Goal: Book appointment/travel/reservation

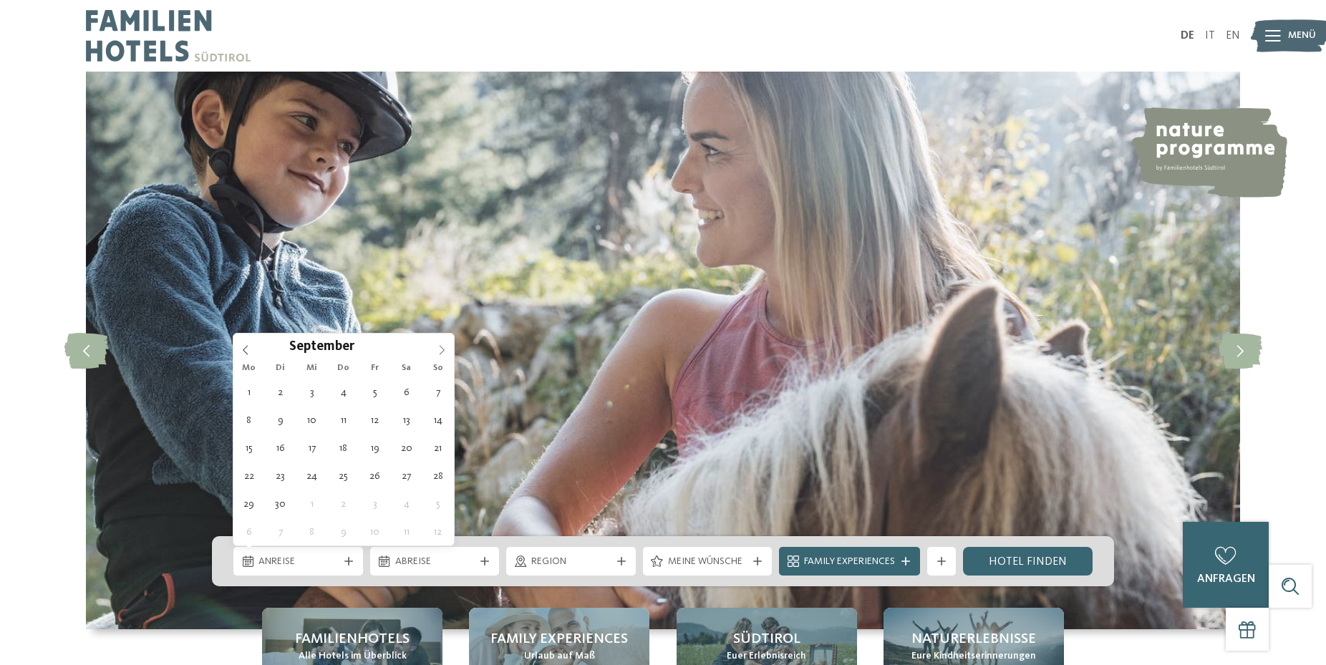
click at [442, 345] on icon at bounding box center [442, 350] width 10 height 10
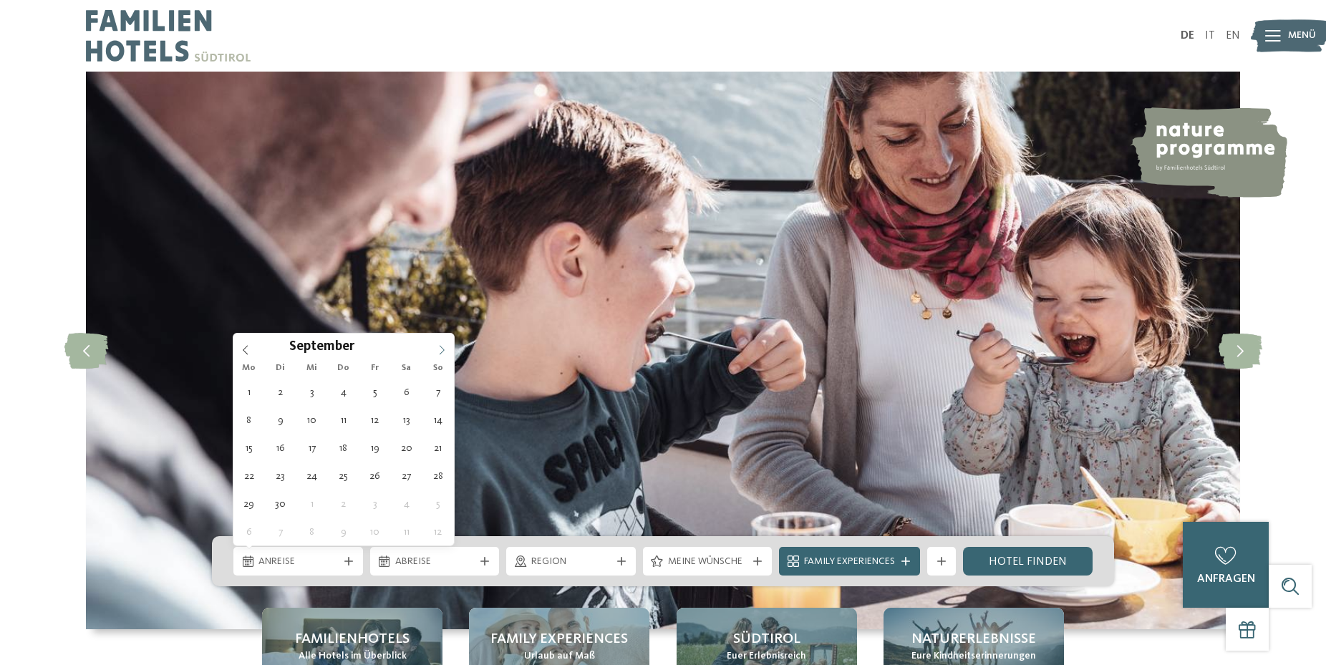
click at [442, 345] on icon at bounding box center [442, 350] width 10 height 10
type div "[DATE]"
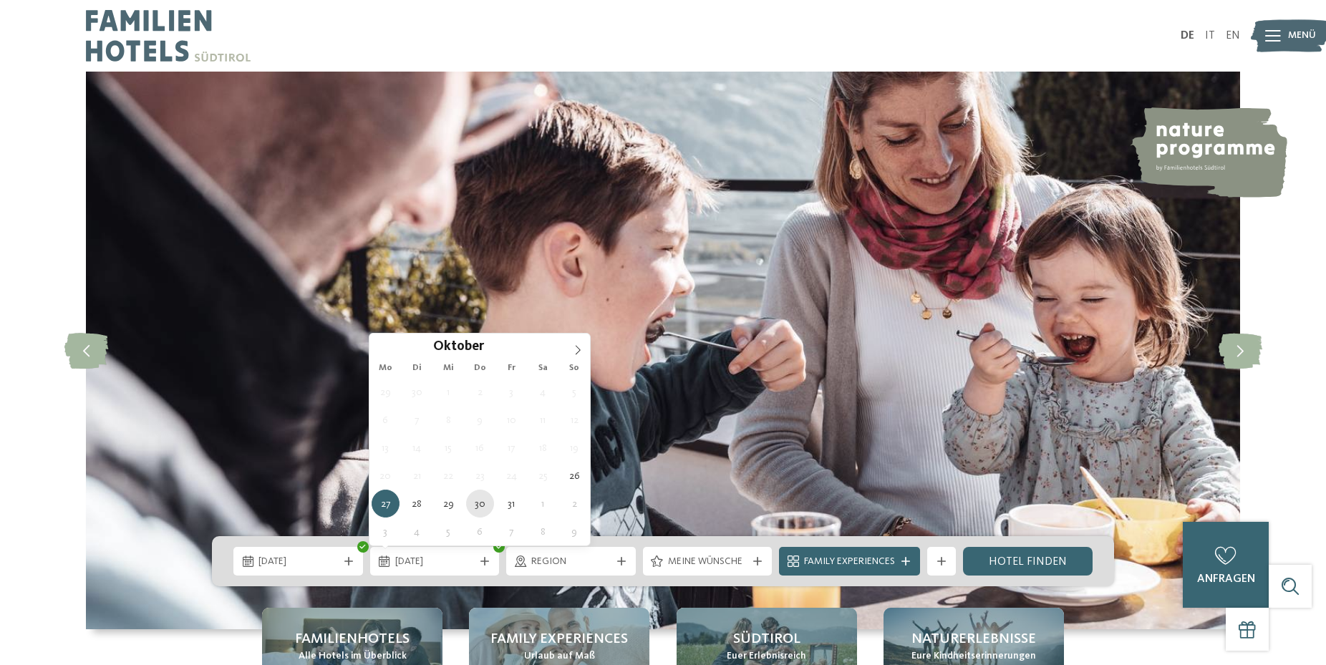
type div "[DATE]"
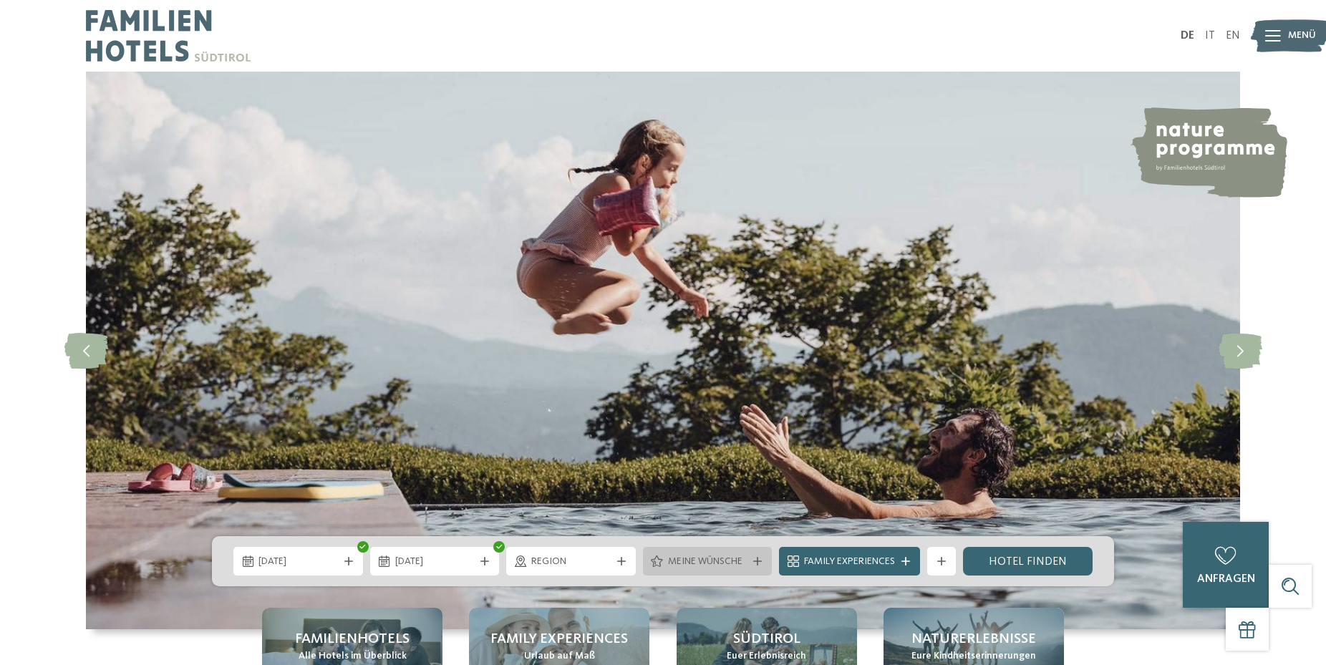
click at [760, 560] on icon at bounding box center [757, 561] width 9 height 9
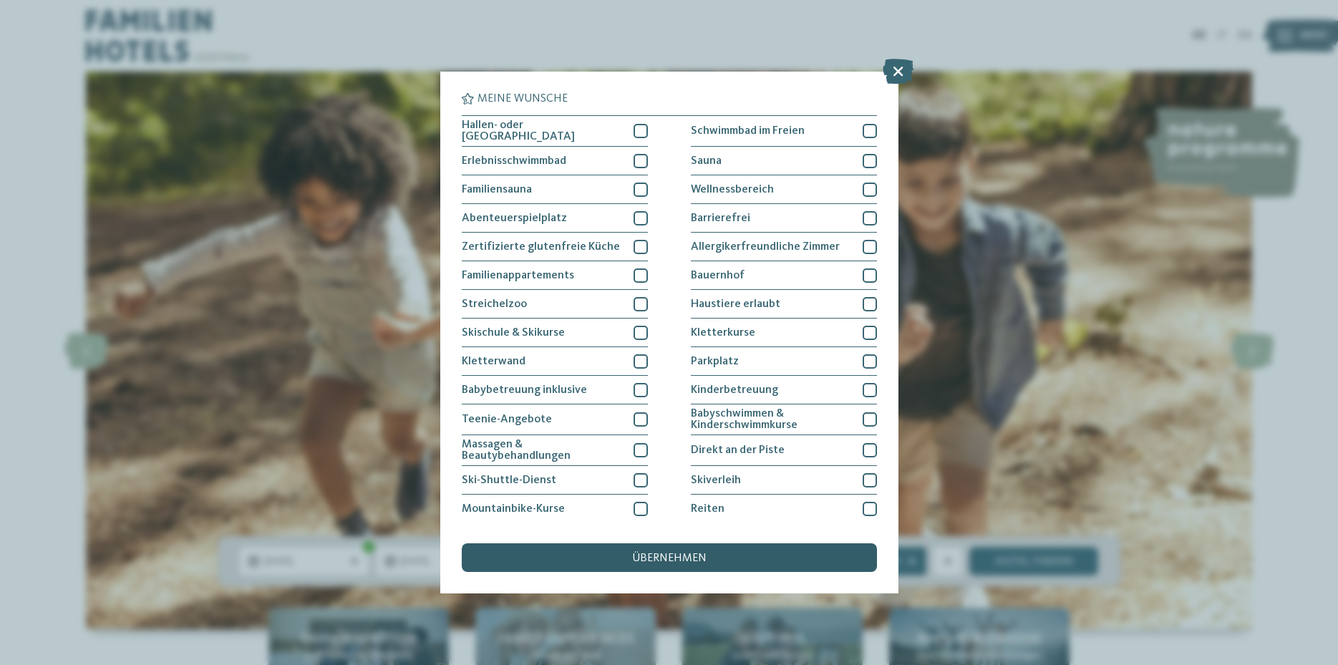
click at [679, 554] on span "übernehmen" at bounding box center [669, 558] width 74 height 11
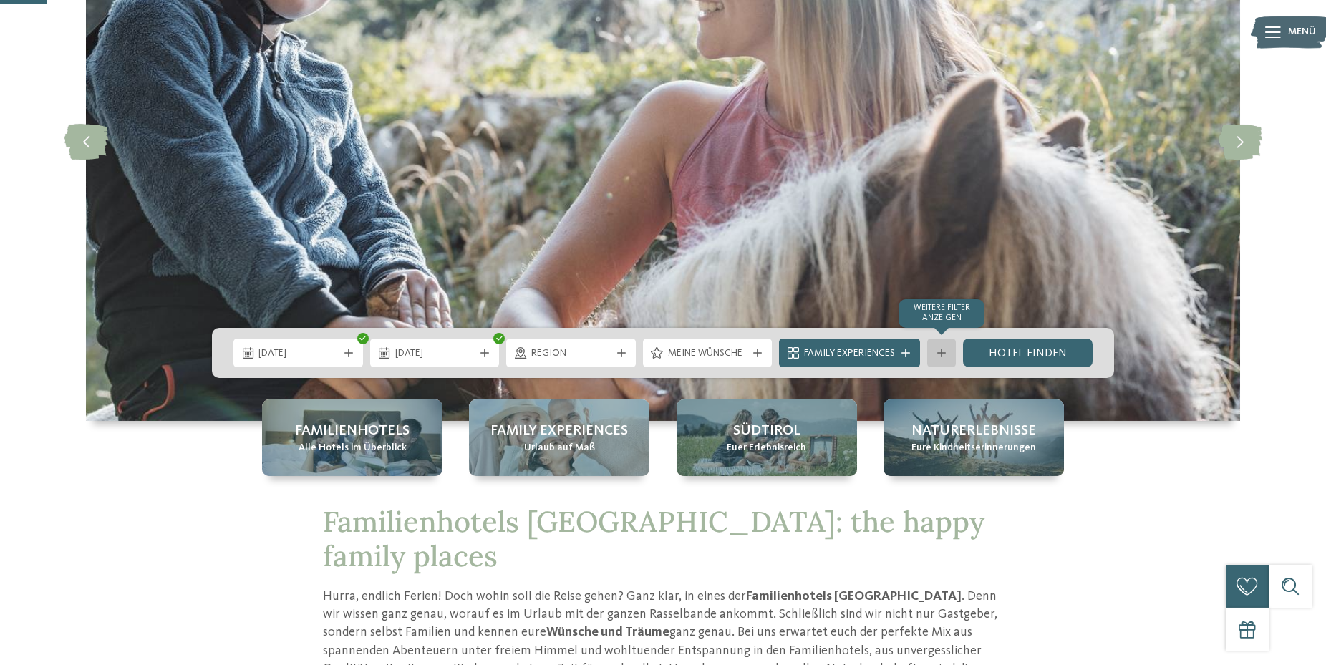
scroll to position [219, 0]
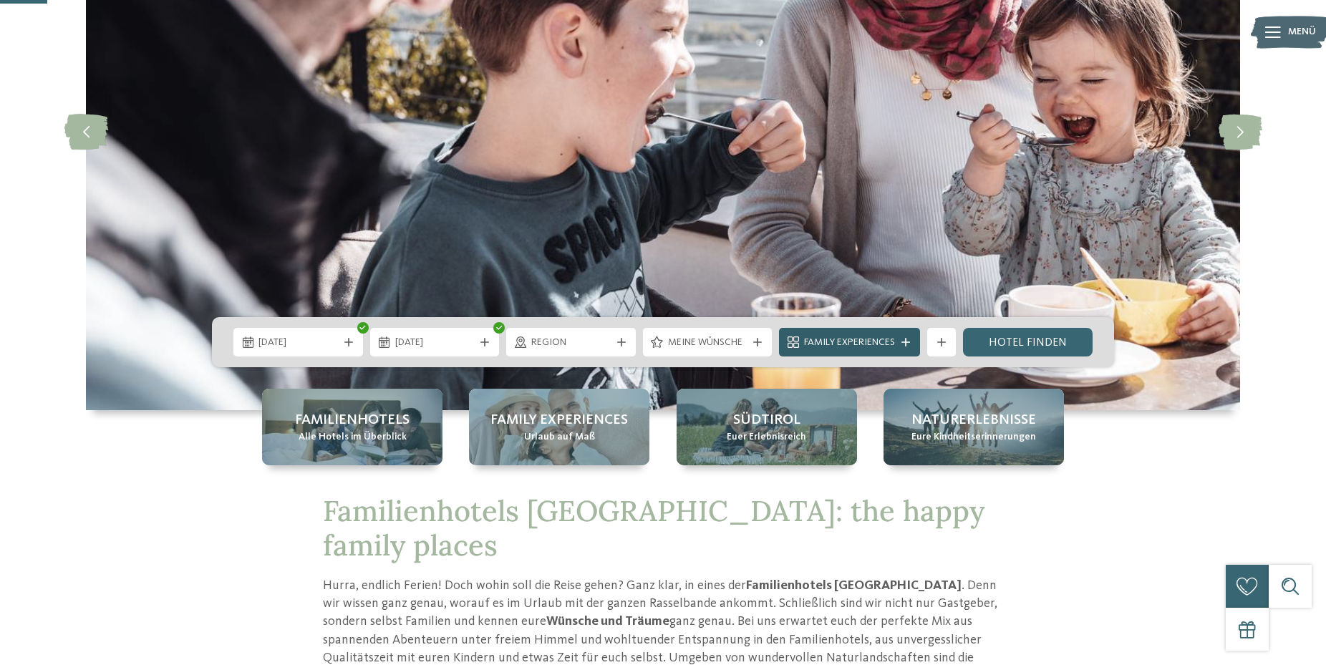
click at [876, 338] on span "Family Experiences" at bounding box center [849, 343] width 91 height 14
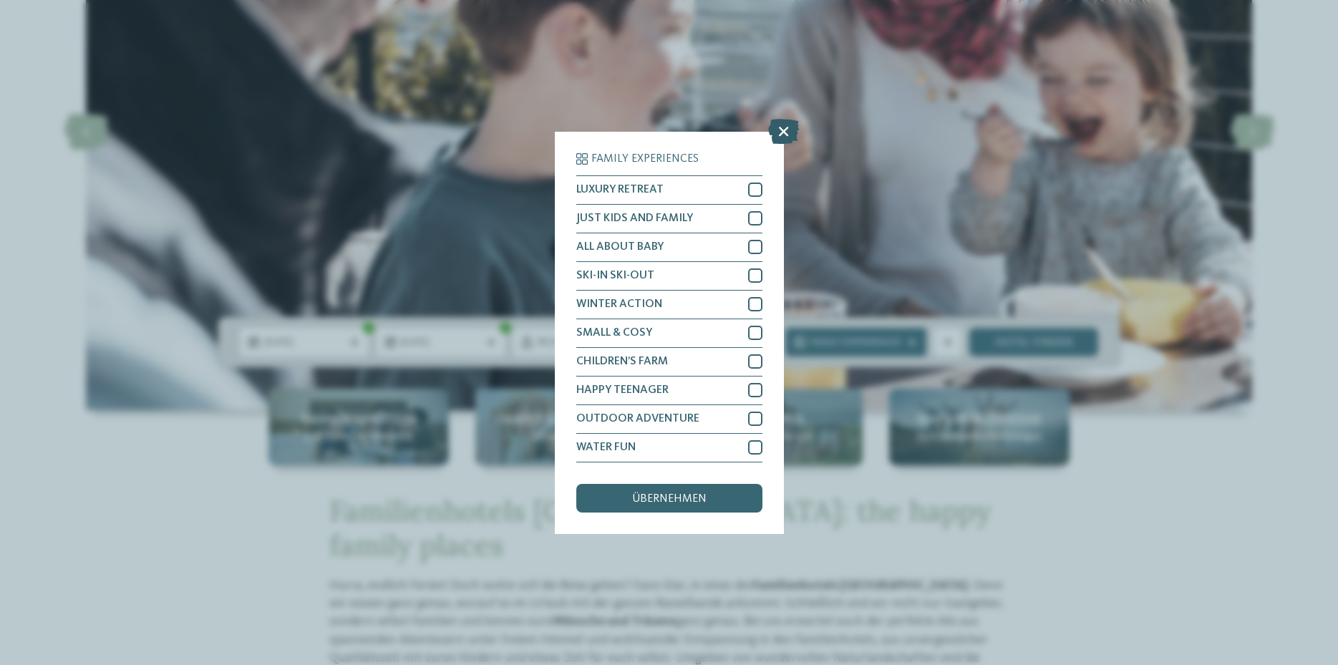
click at [786, 129] on icon at bounding box center [783, 130] width 31 height 25
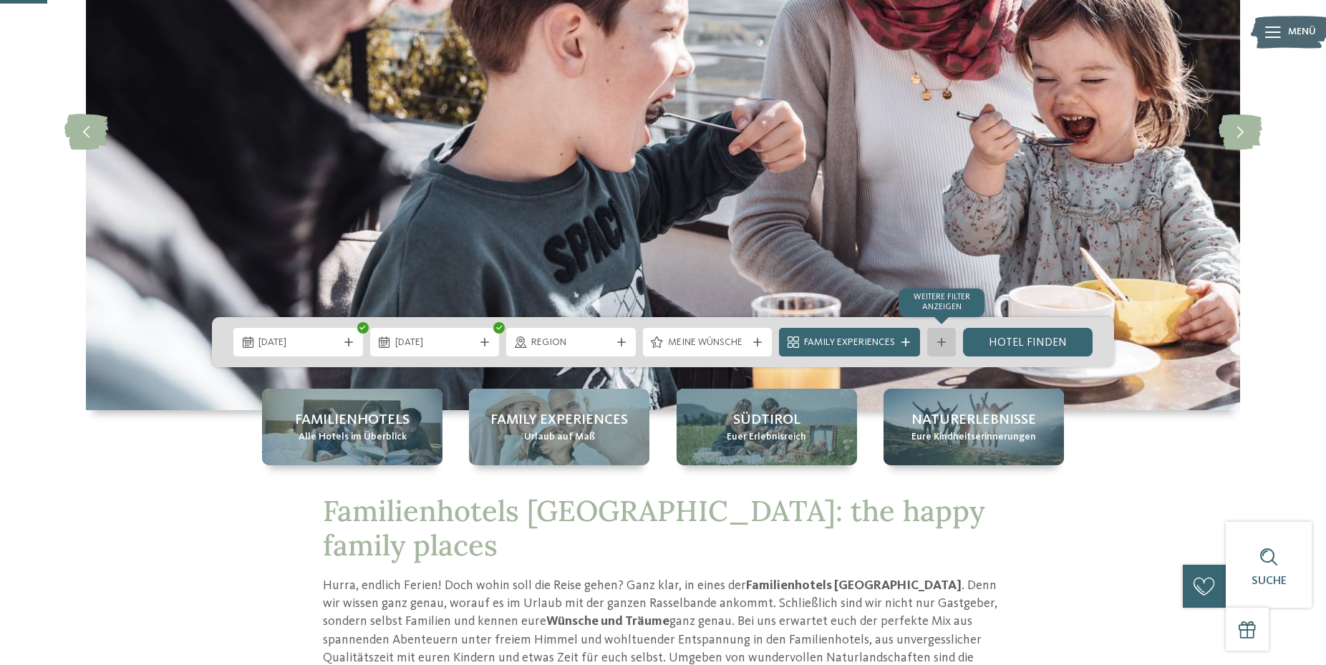
click at [935, 341] on div at bounding box center [941, 342] width 14 height 9
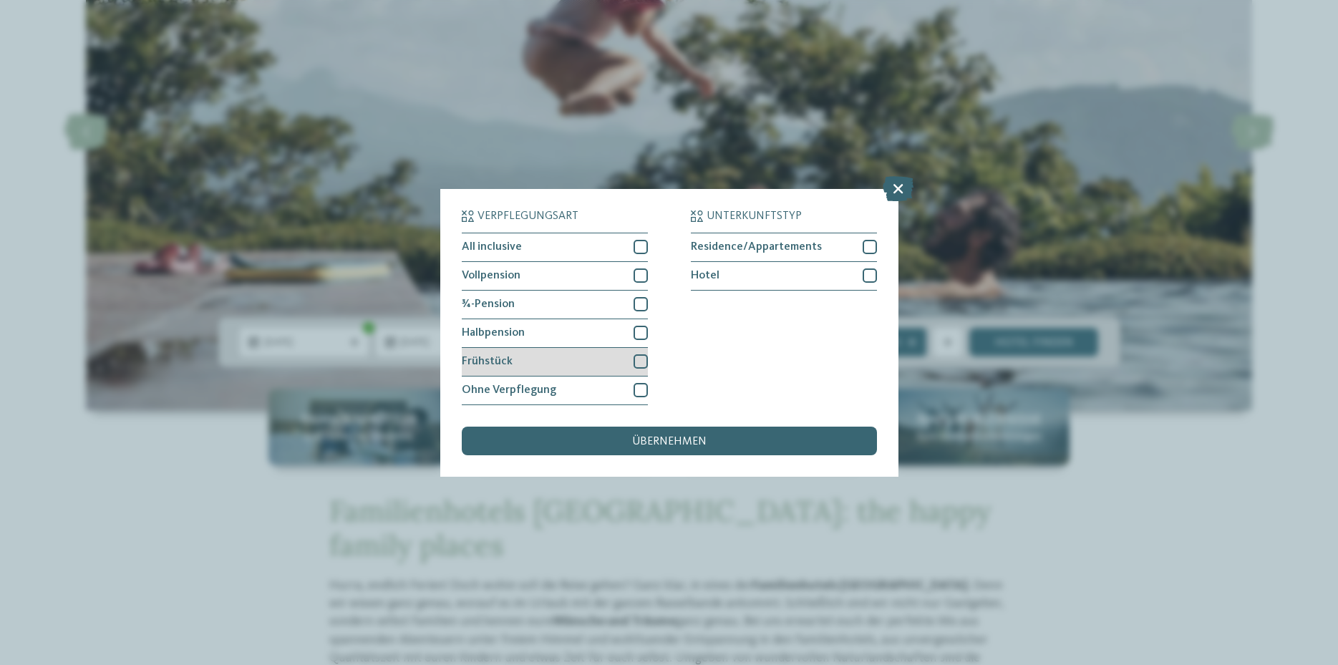
click at [637, 362] on div at bounding box center [641, 361] width 14 height 14
click at [672, 430] on div "übernehmen" at bounding box center [669, 441] width 415 height 29
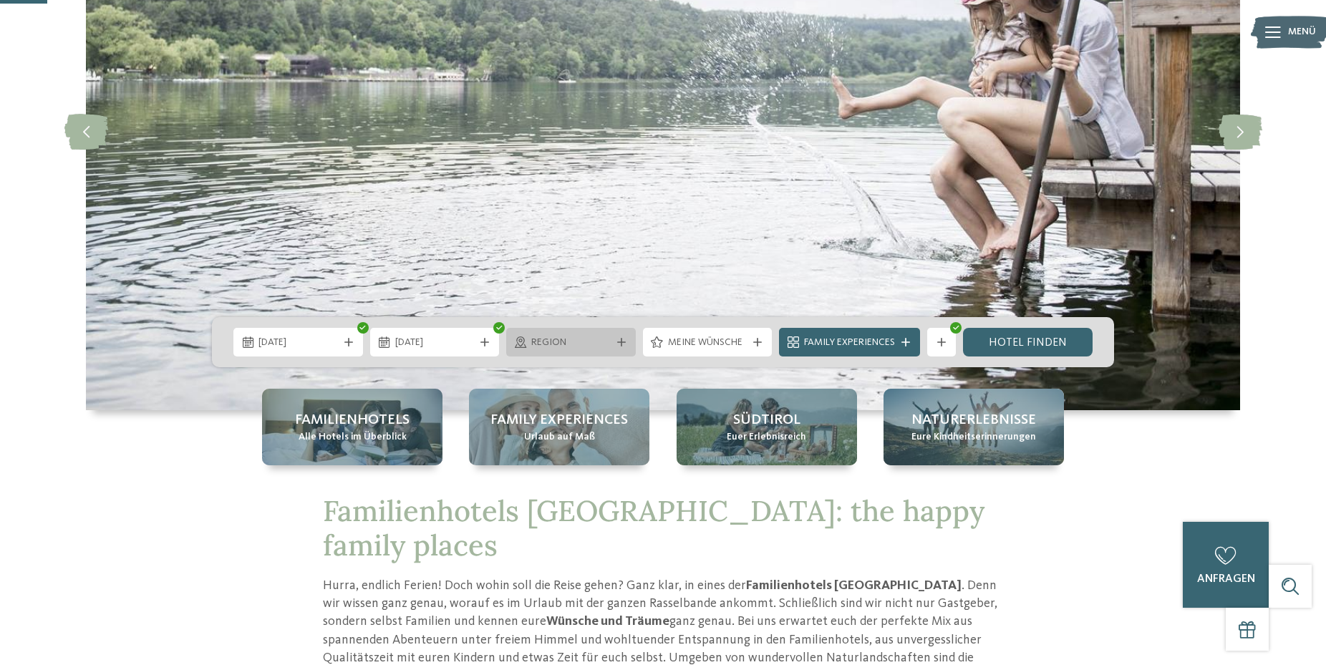
click at [612, 340] on div "Region" at bounding box center [571, 342] width 87 height 16
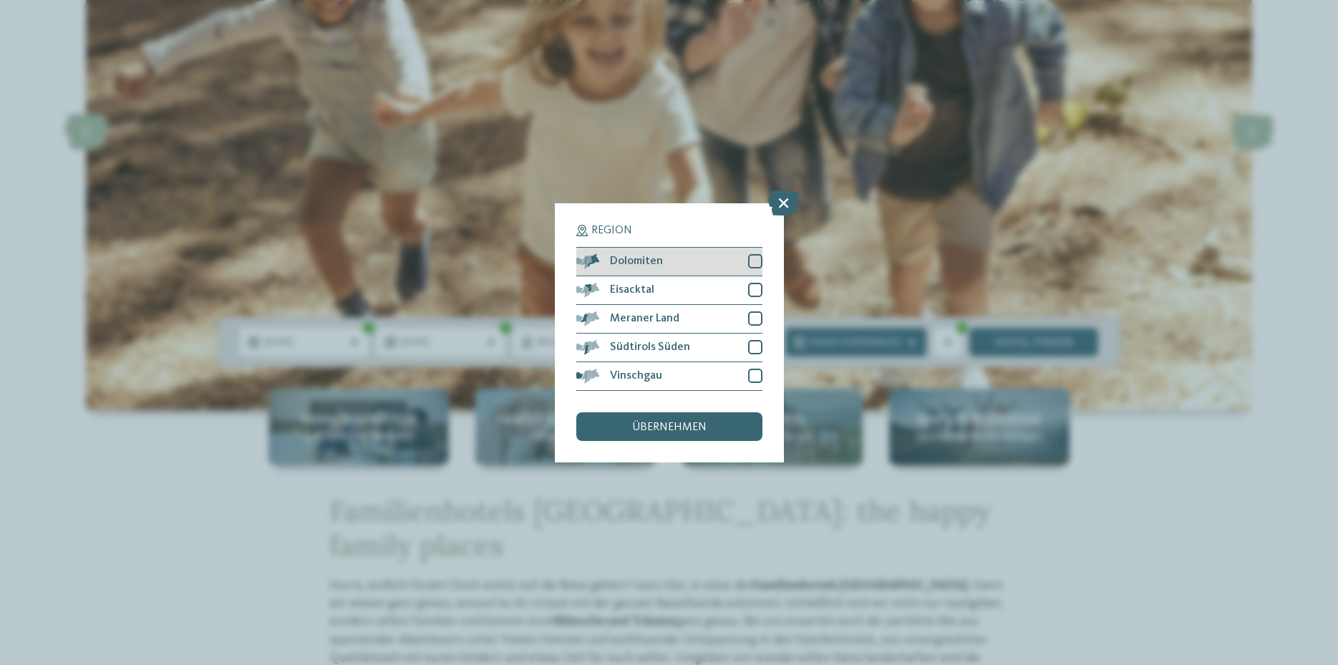
click at [759, 261] on div at bounding box center [755, 261] width 14 height 14
click at [757, 286] on div at bounding box center [755, 290] width 14 height 14
click at [758, 319] on div at bounding box center [755, 318] width 14 height 14
click at [755, 348] on div at bounding box center [755, 347] width 14 height 14
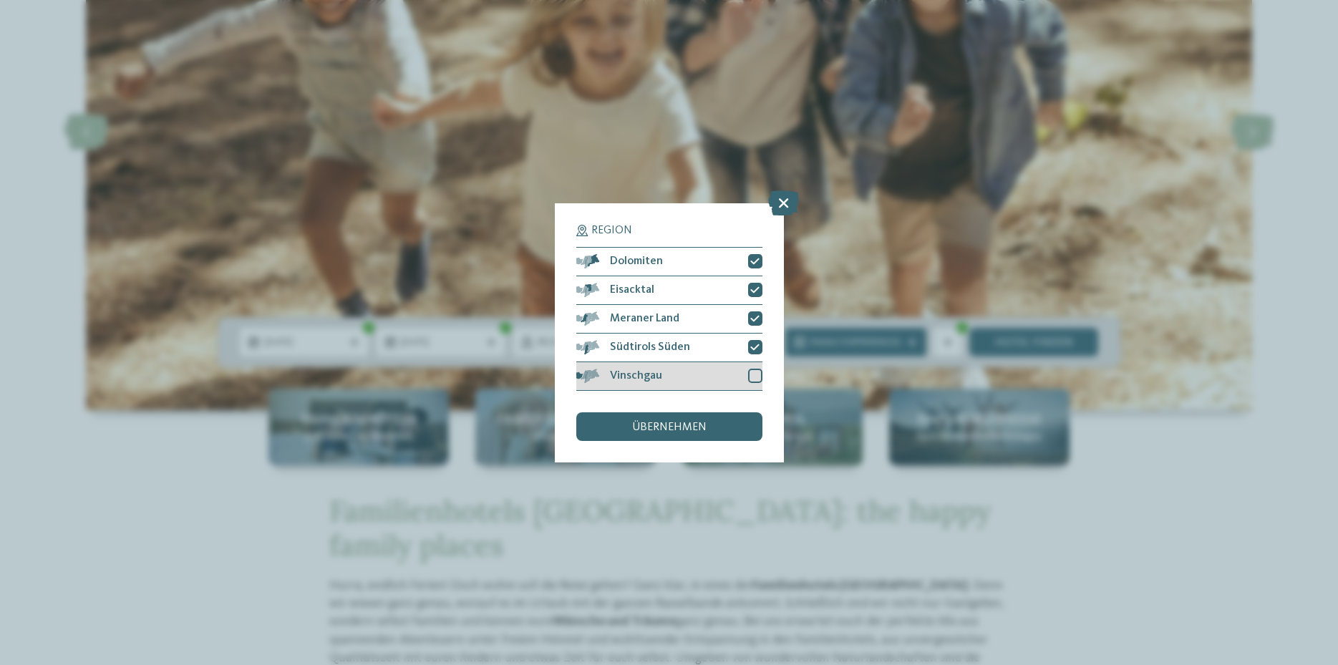
click at [756, 374] on div at bounding box center [755, 376] width 14 height 14
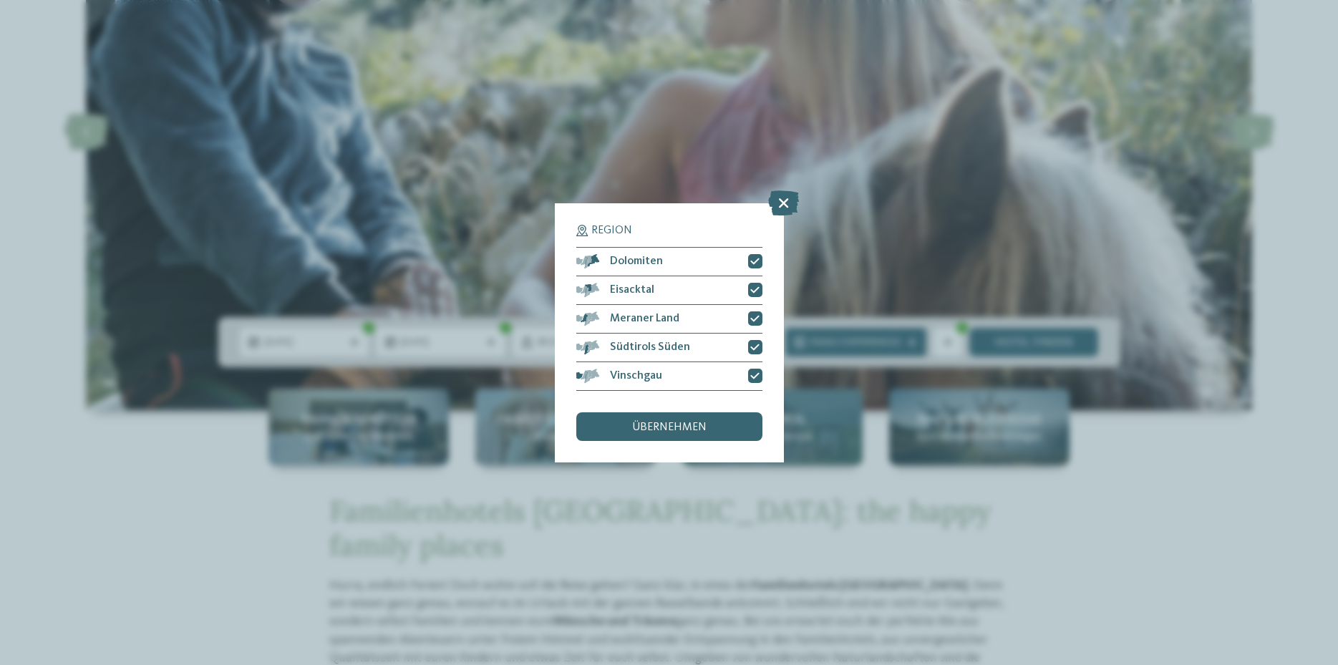
click at [688, 422] on span "übernehmen" at bounding box center [669, 427] width 74 height 11
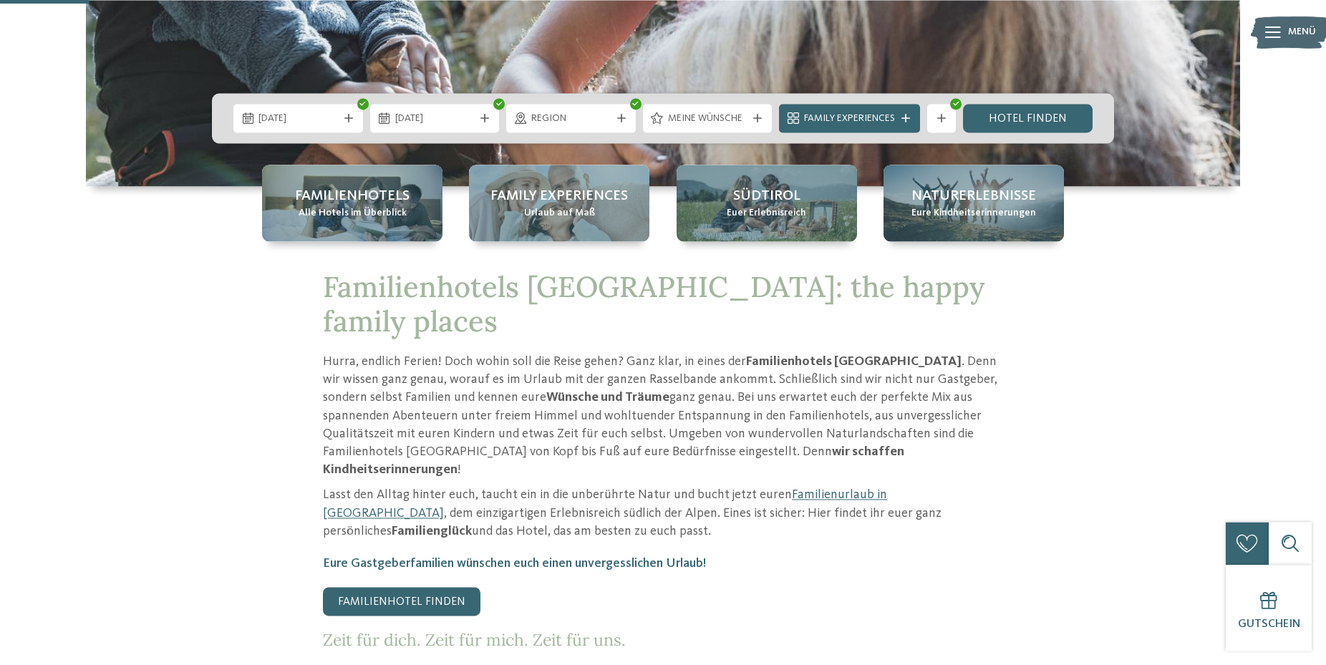
scroll to position [657, 0]
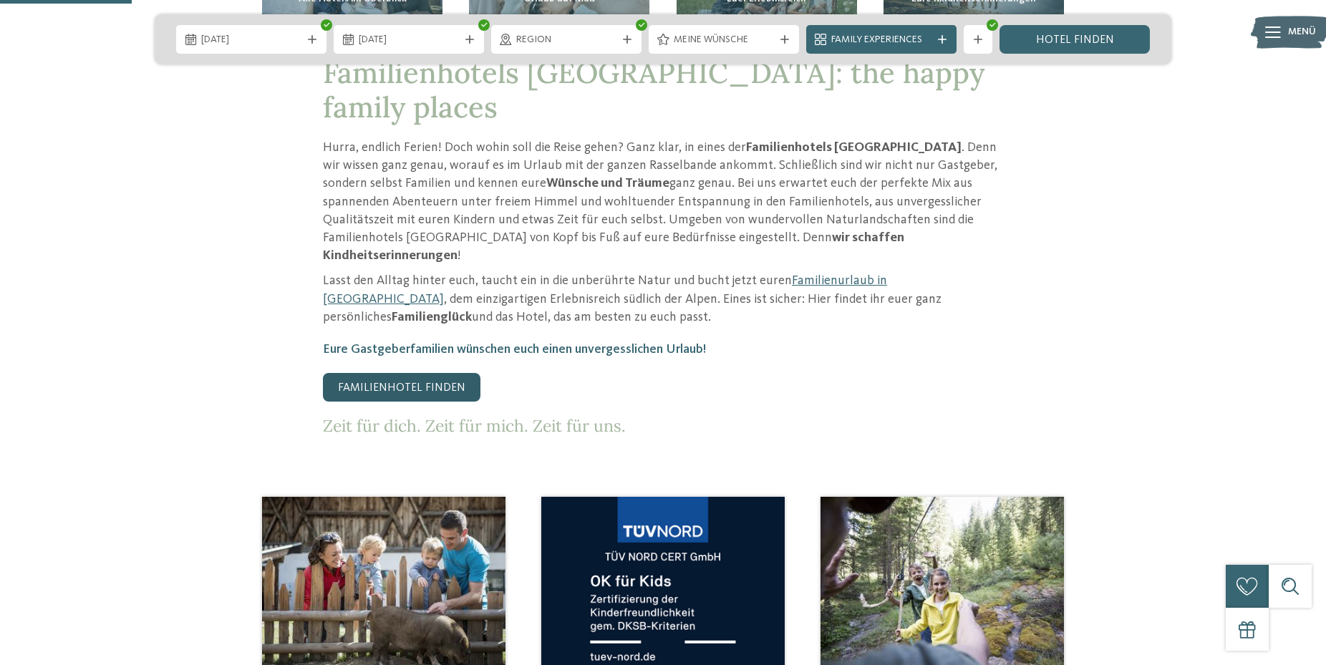
click at [419, 373] on link "Familienhotel finden" at bounding box center [401, 387] width 157 height 29
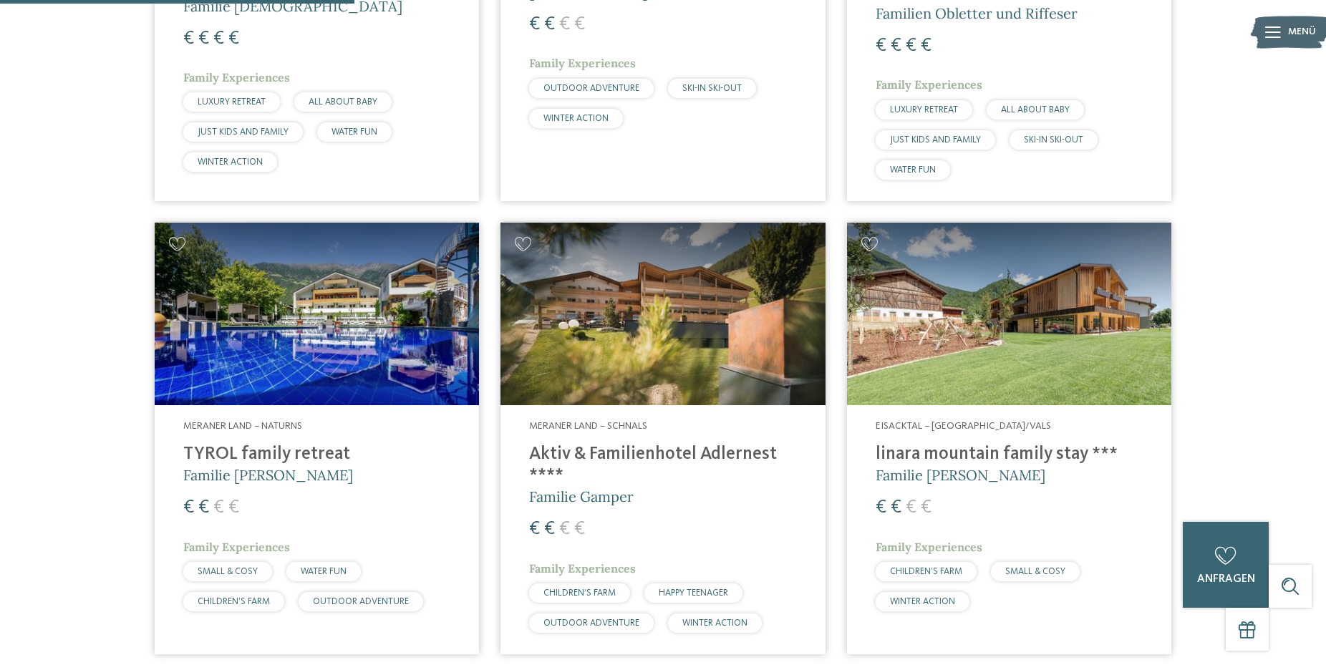
scroll to position [1679, 0]
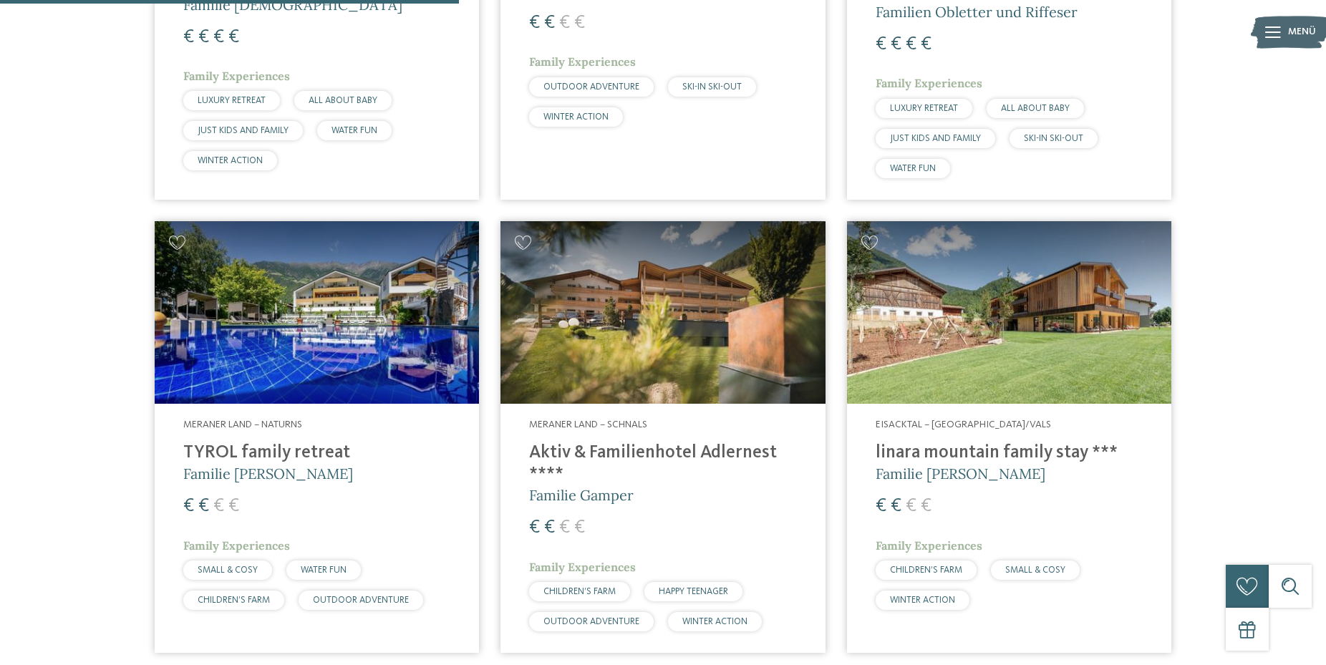
click at [611, 451] on h4 "Aktiv & Familienhotel Adlernest ****" at bounding box center [662, 463] width 267 height 43
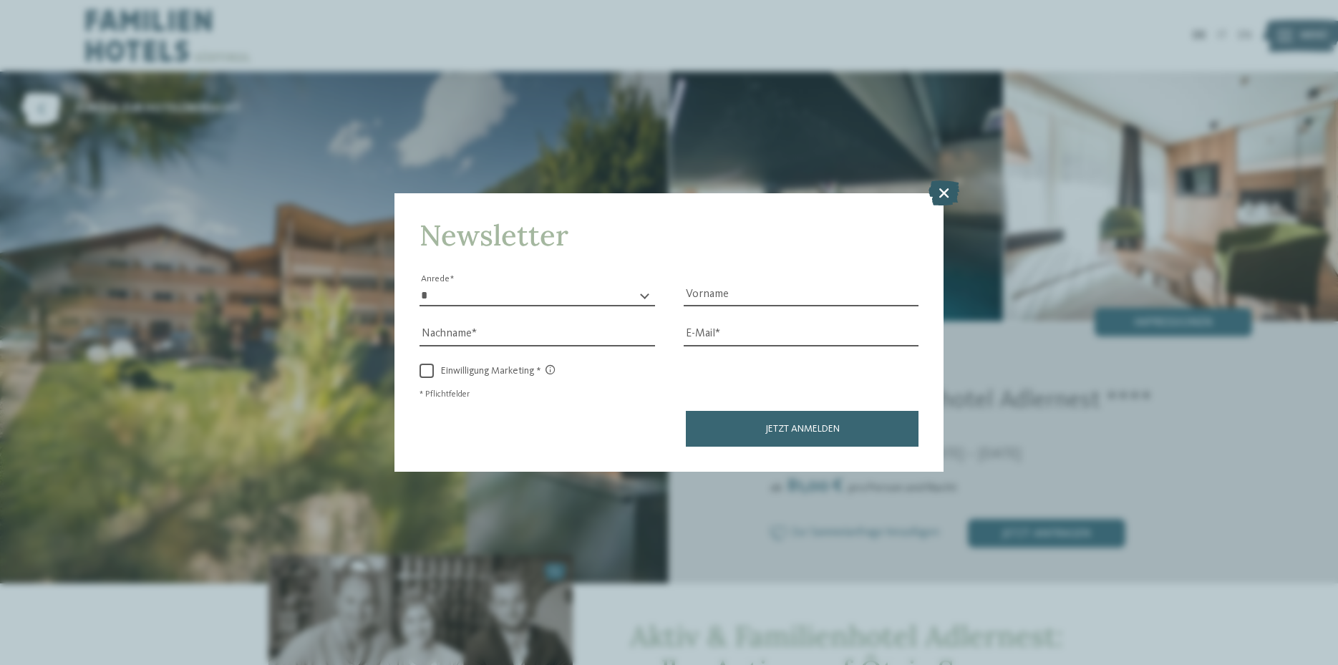
click at [946, 195] on icon at bounding box center [943, 192] width 31 height 25
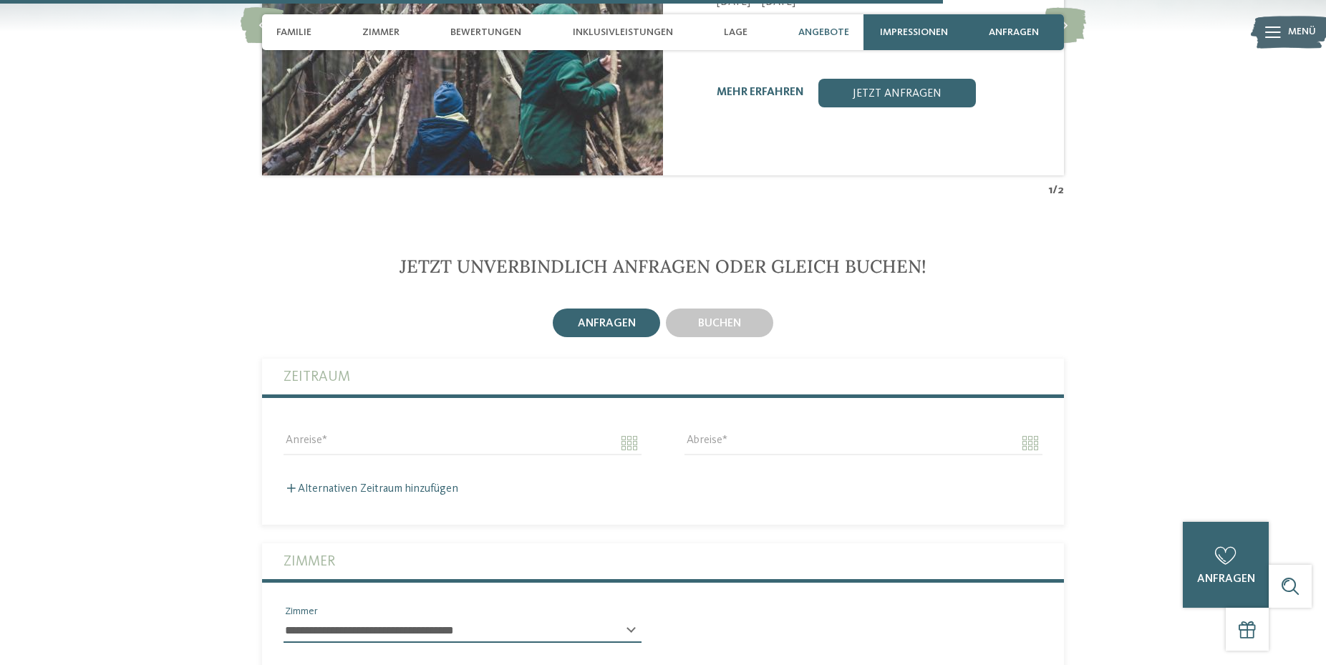
scroll to position [3505, 0]
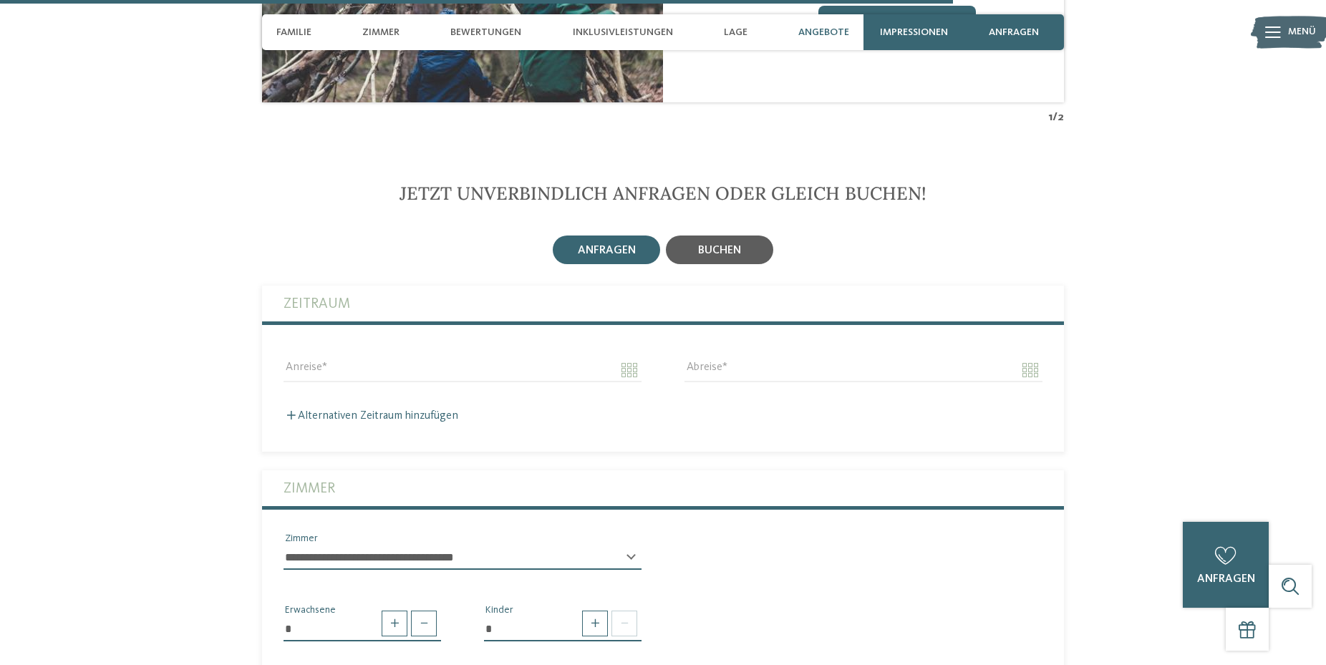
click at [734, 245] on span "buchen" at bounding box center [719, 250] width 43 height 11
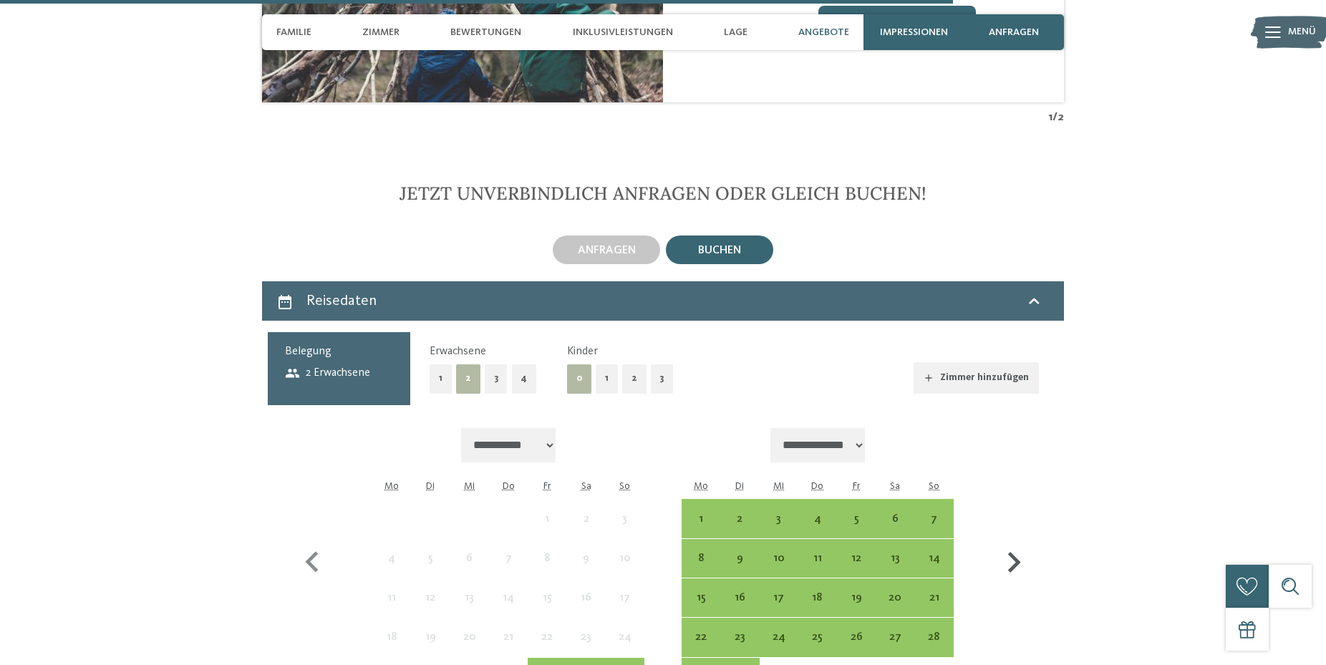
click at [1012, 542] on icon "button" at bounding box center [1014, 563] width 42 height 42
select select "**********"
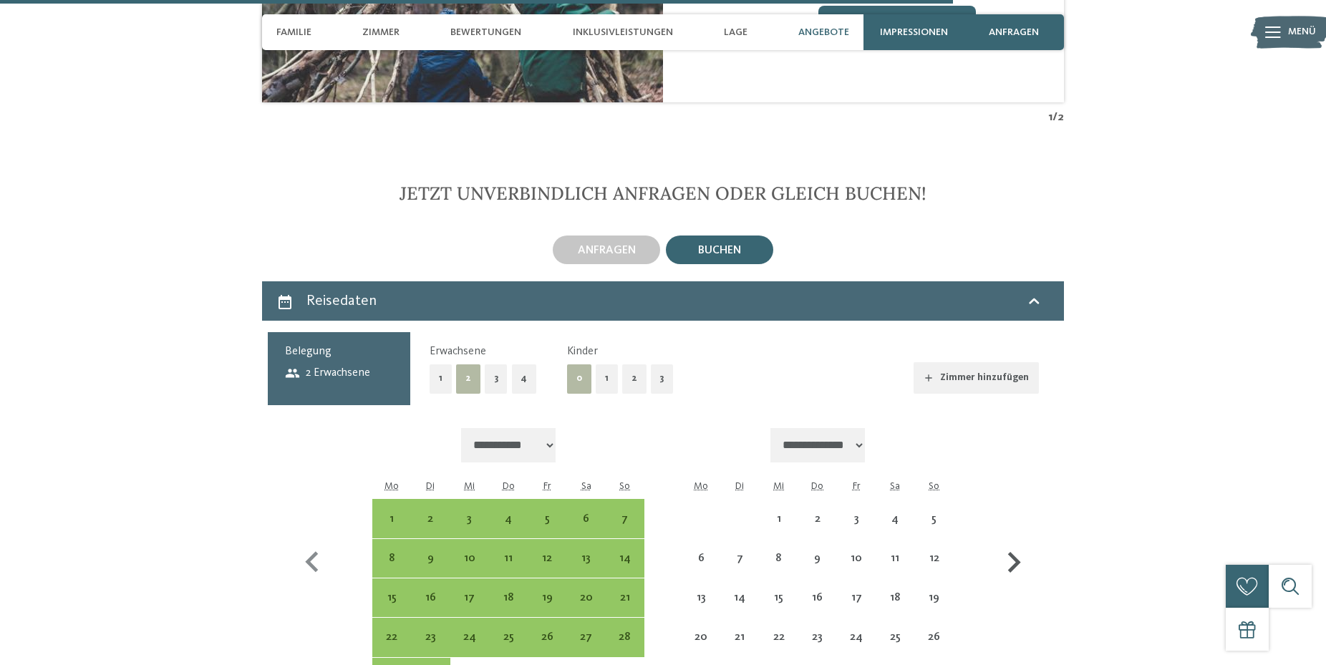
select select "**********"
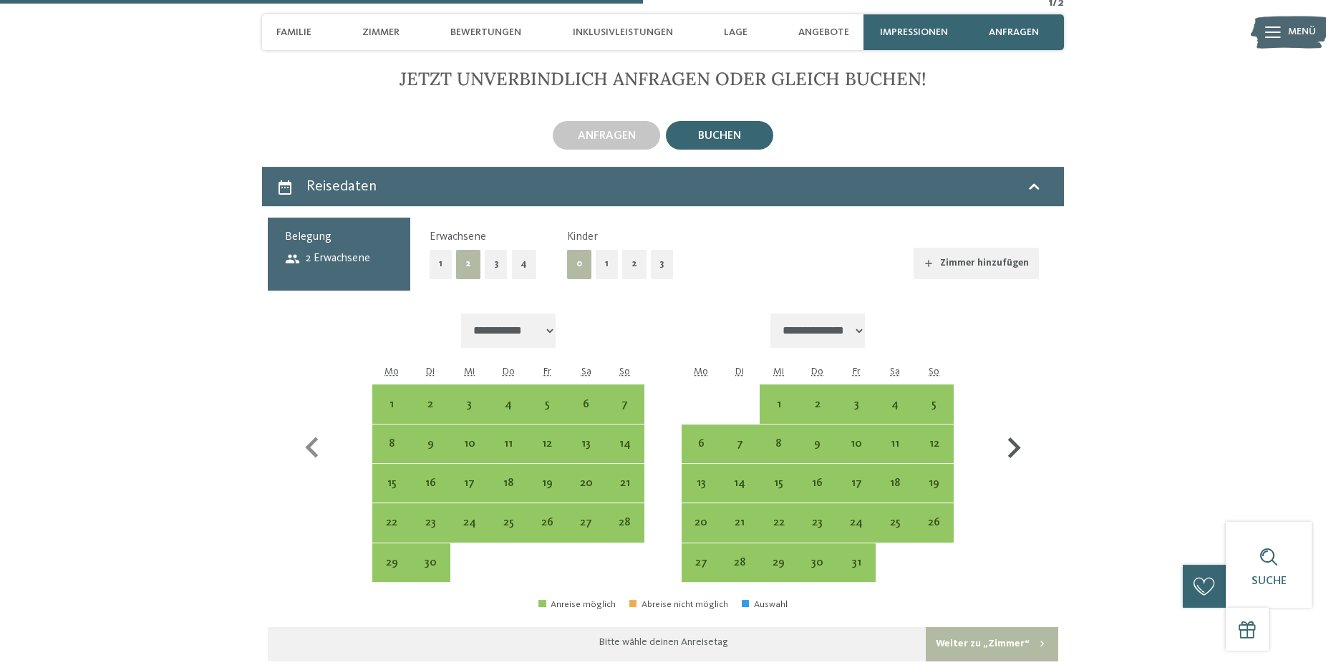
scroll to position [3797, 0]
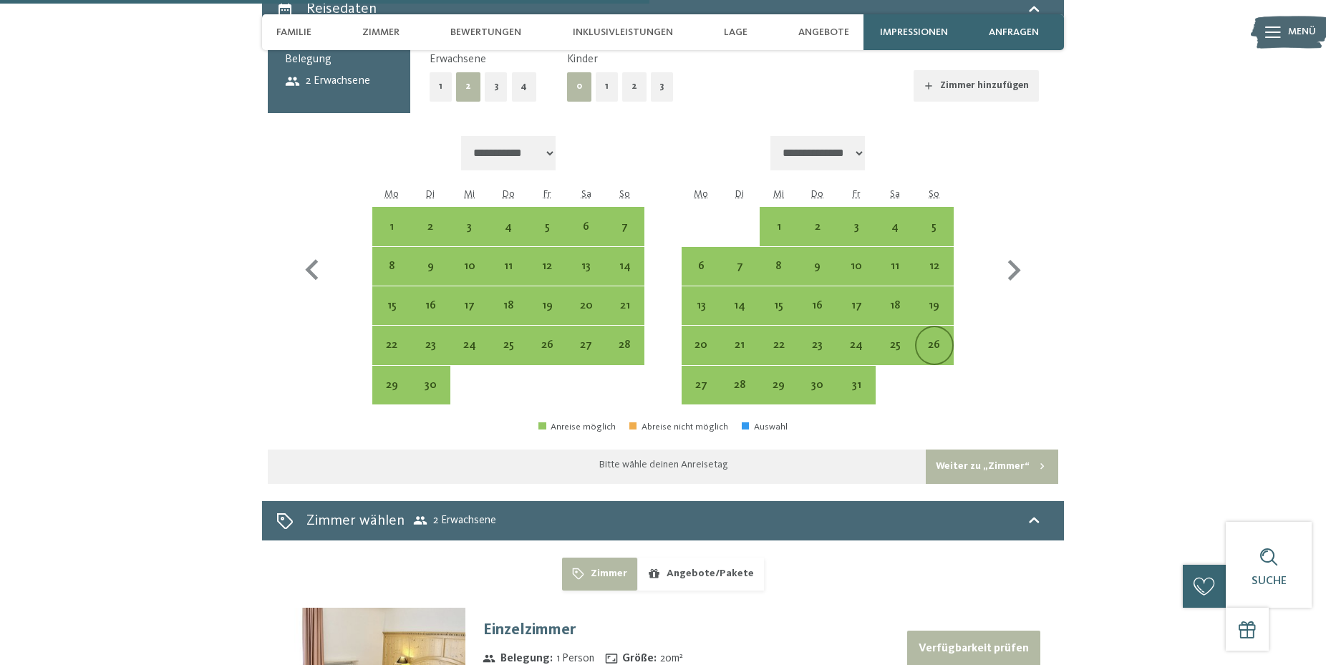
click at [938, 339] on div "26" at bounding box center [934, 357] width 36 height 36
select select "**********"
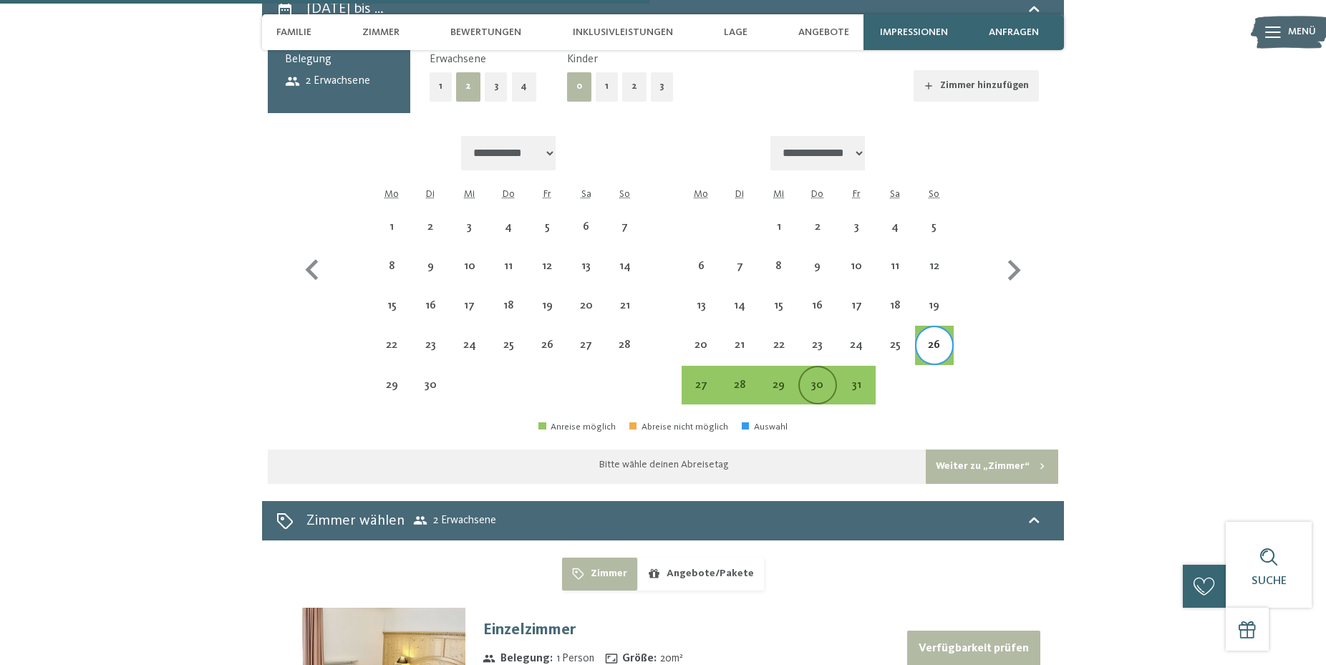
click at [818, 379] on div "30" at bounding box center [818, 397] width 36 height 36
select select "**********"
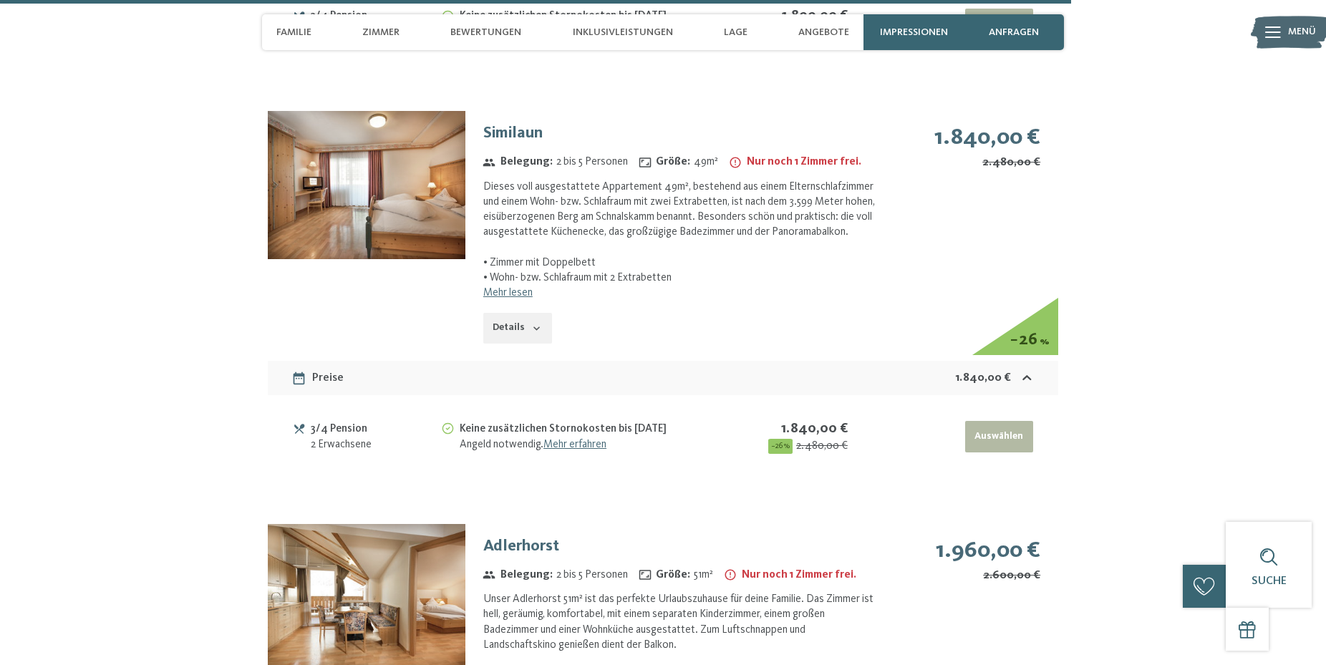
scroll to position [7521, 0]
